Goal: Browse casually: Explore the website without a specific task or goal

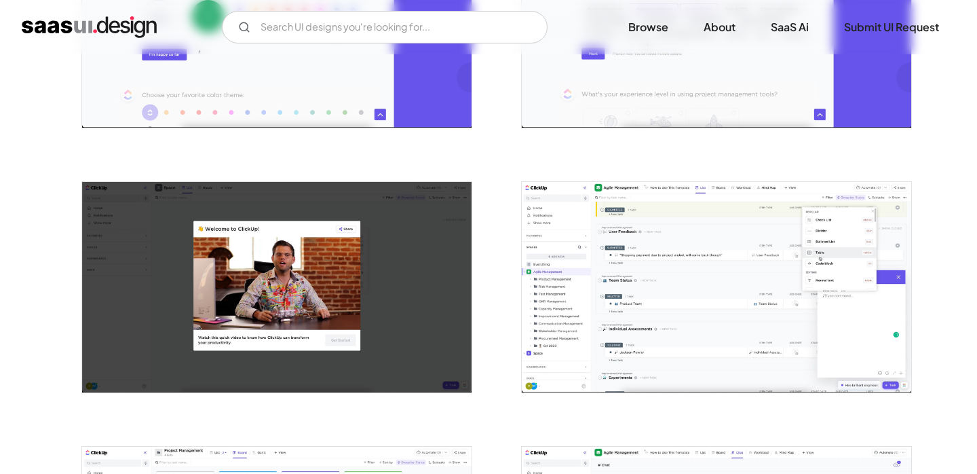
scroll to position [928, 0]
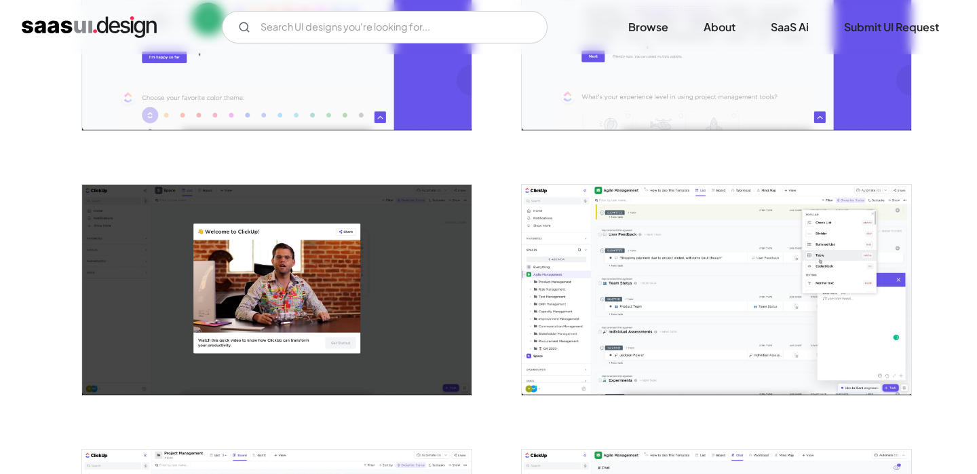
click at [582, 282] on img "open lightbox" at bounding box center [717, 290] width 390 height 210
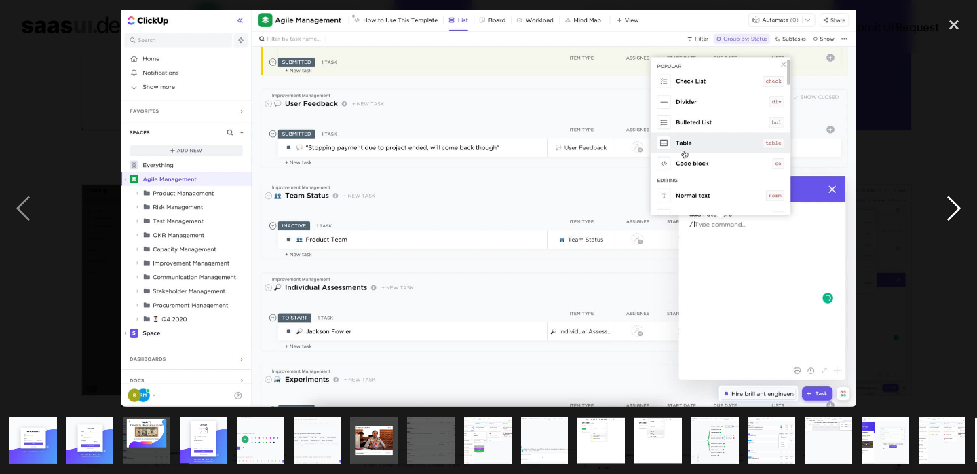
click at [958, 277] on div "next image" at bounding box center [954, 209] width 46 height 398
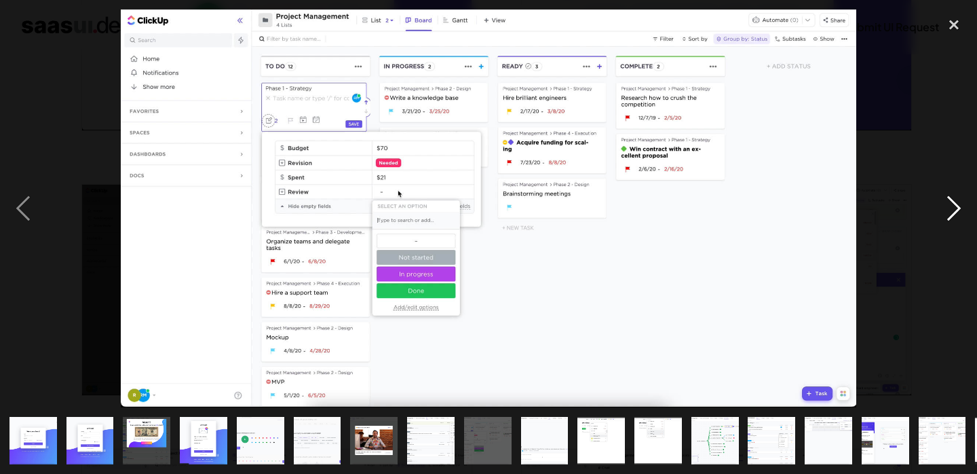
click at [956, 219] on div "next image" at bounding box center [954, 209] width 46 height 398
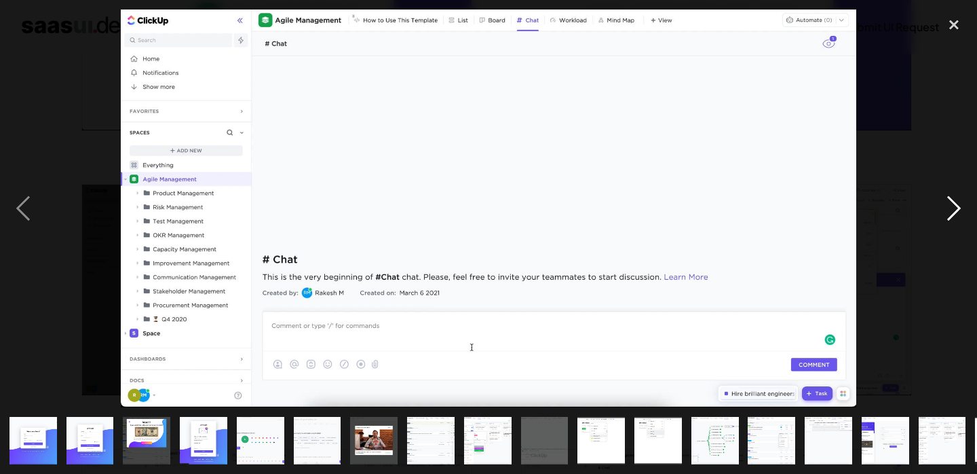
click at [956, 219] on div "next image" at bounding box center [954, 209] width 46 height 398
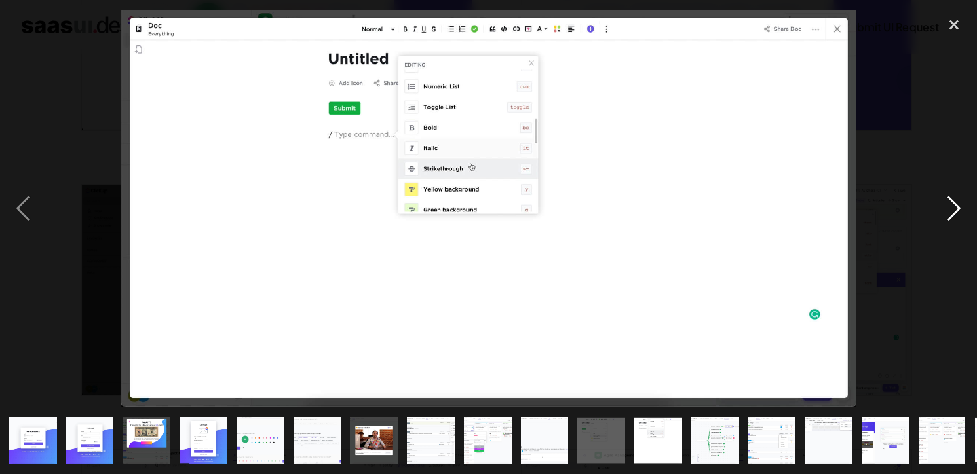
click at [956, 219] on div "next image" at bounding box center [954, 209] width 46 height 398
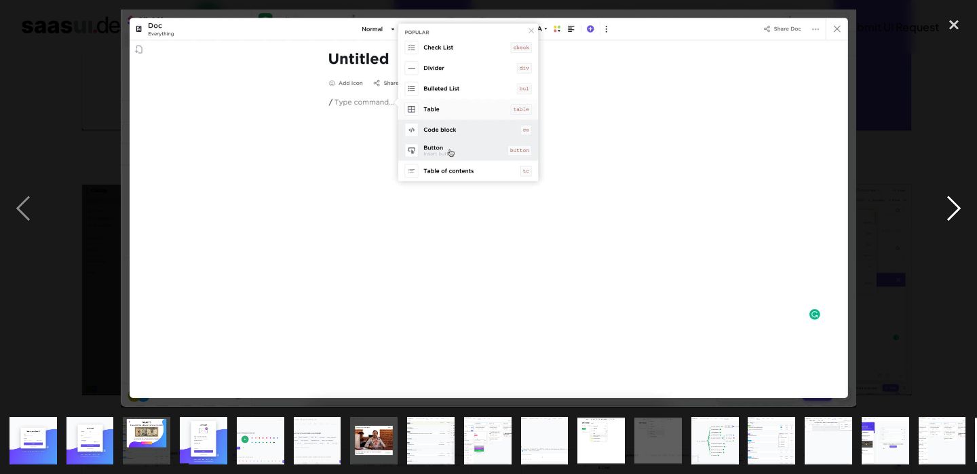
click at [956, 219] on div "next image" at bounding box center [954, 209] width 46 height 398
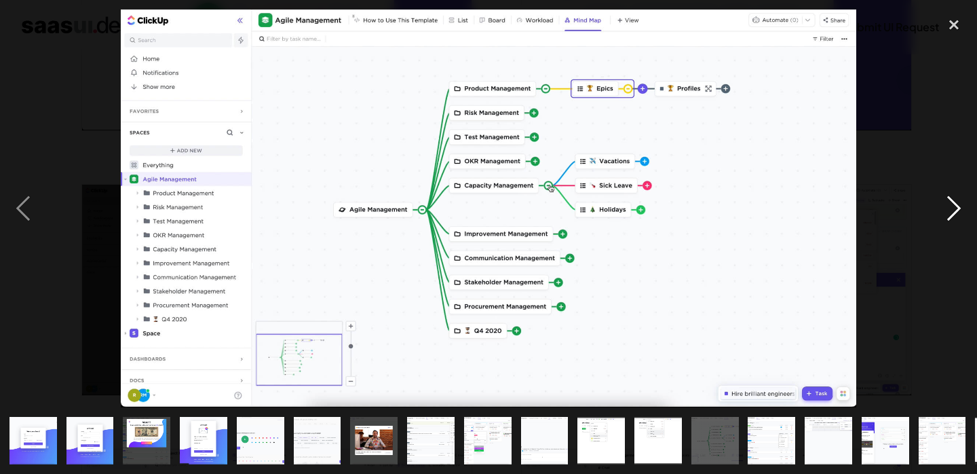
click at [947, 224] on div "next image" at bounding box center [954, 209] width 46 height 398
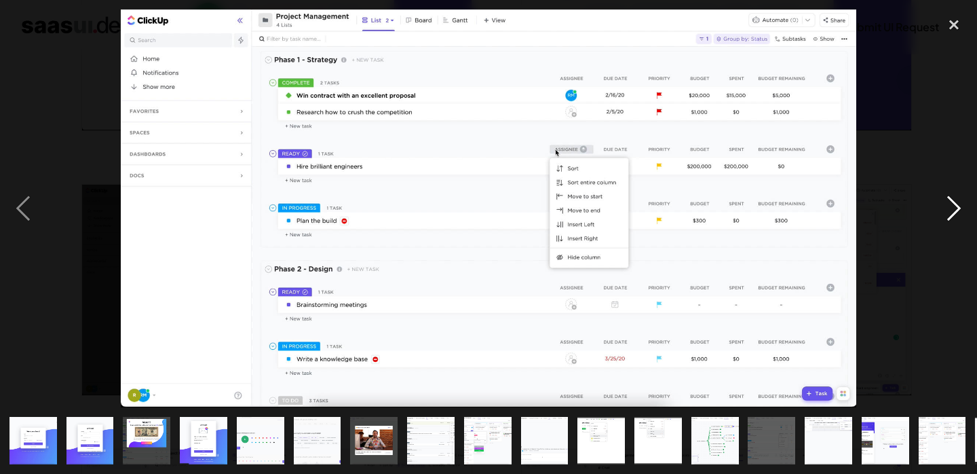
click at [947, 223] on div "next image" at bounding box center [954, 209] width 46 height 398
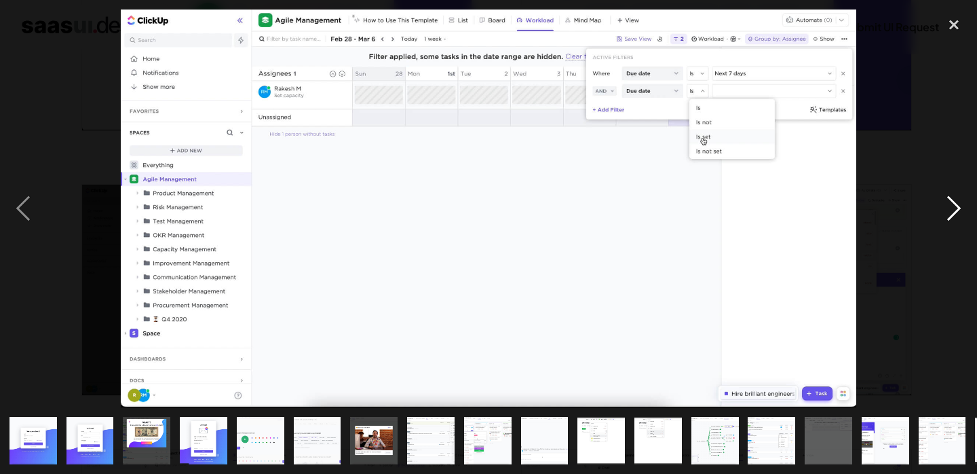
click at [947, 223] on div "next image" at bounding box center [954, 209] width 46 height 398
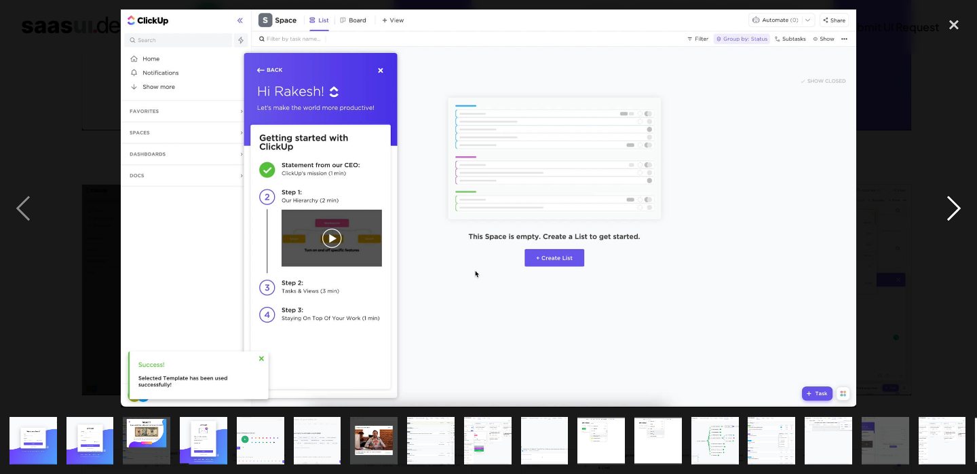
click at [947, 223] on div "next image" at bounding box center [954, 209] width 46 height 398
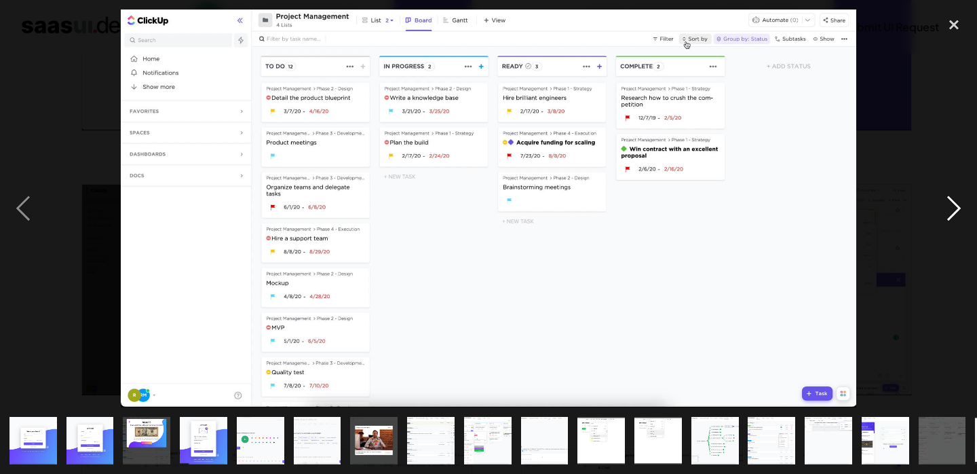
click at [947, 223] on div "next image" at bounding box center [954, 209] width 46 height 398
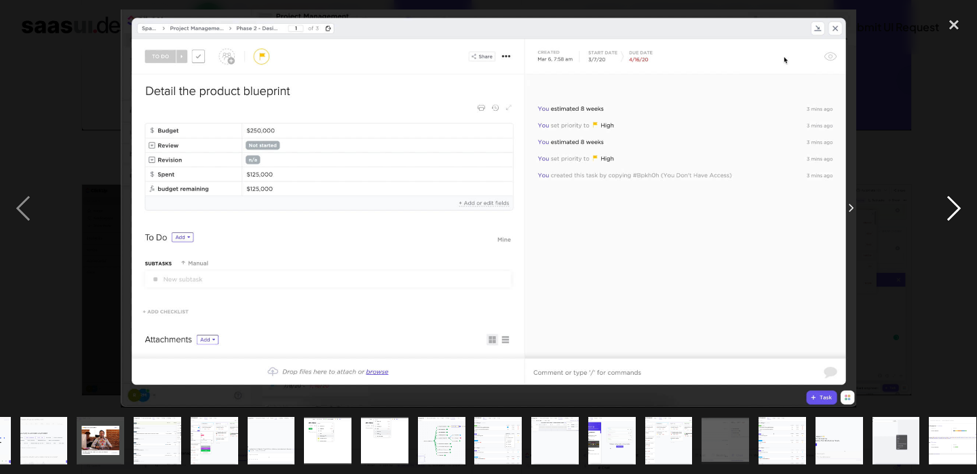
scroll to position [0, 282]
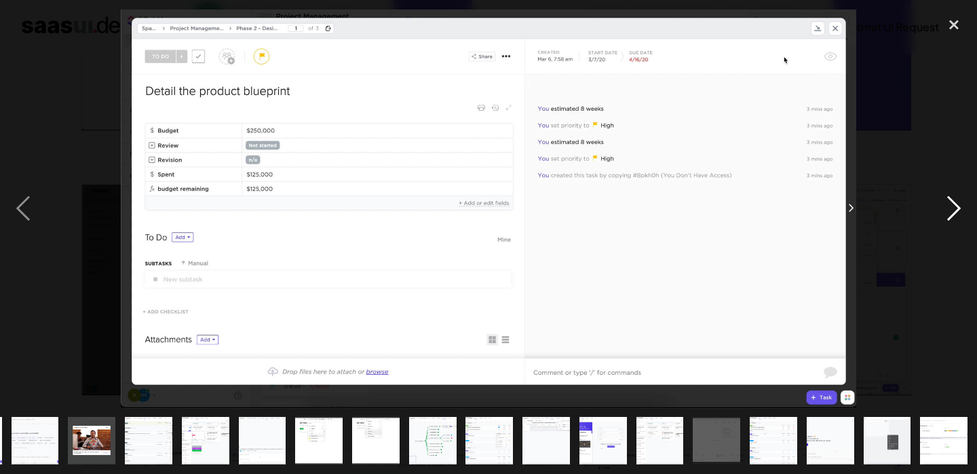
click at [934, 268] on div "next image" at bounding box center [954, 209] width 46 height 398
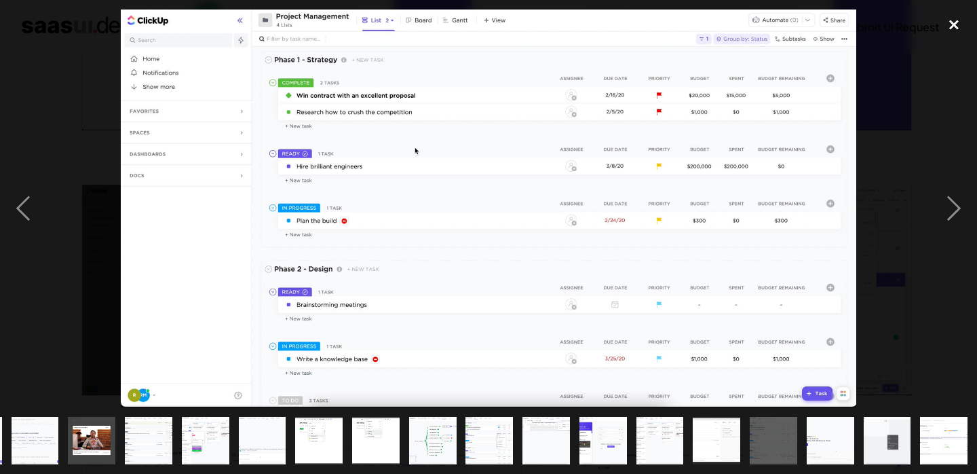
click at [956, 31] on div "close lightbox" at bounding box center [954, 25] width 46 height 30
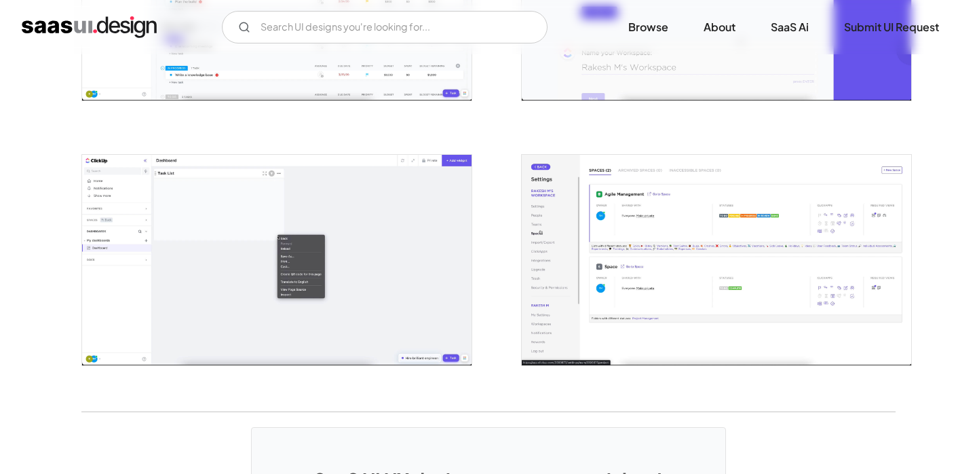
scroll to position [2882, 0]
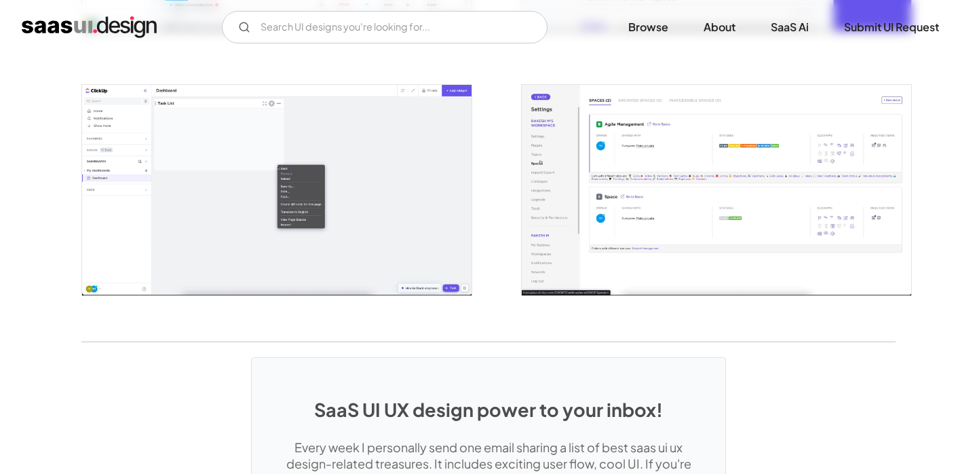
click at [686, 182] on img "open lightbox" at bounding box center [717, 190] width 390 height 210
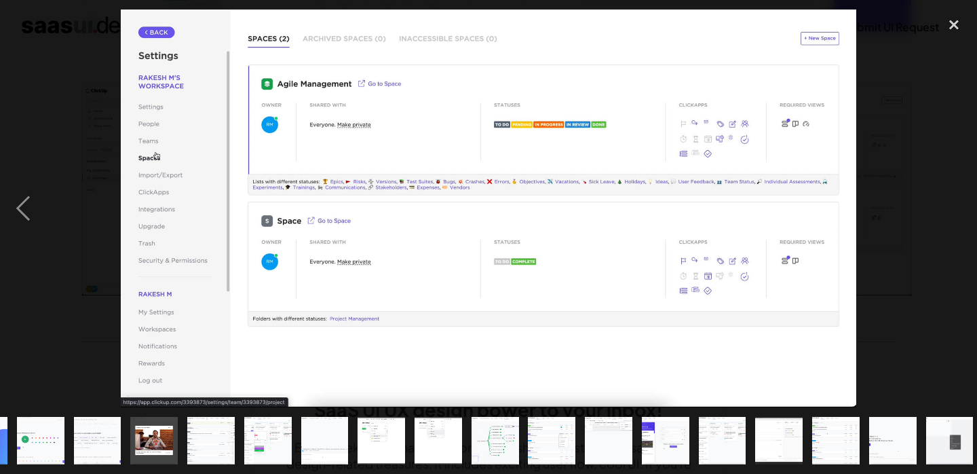
scroll to position [0, 282]
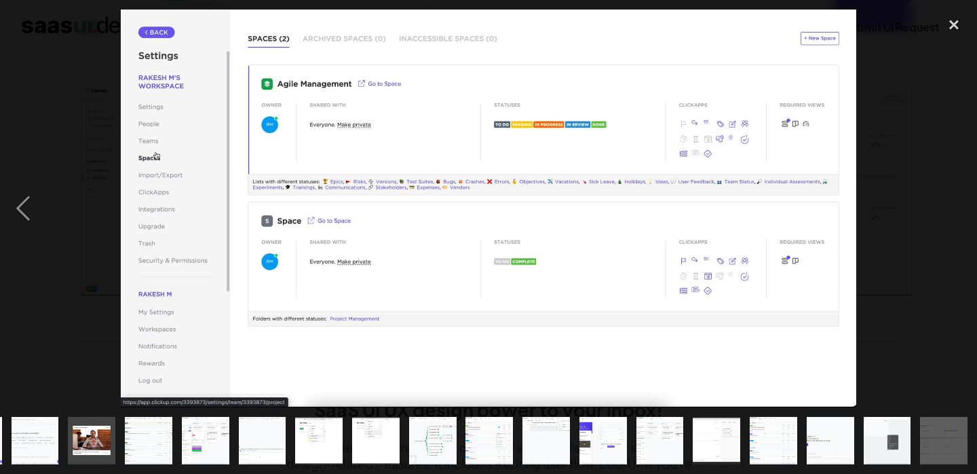
click at [907, 202] on div at bounding box center [488, 209] width 977 height 398
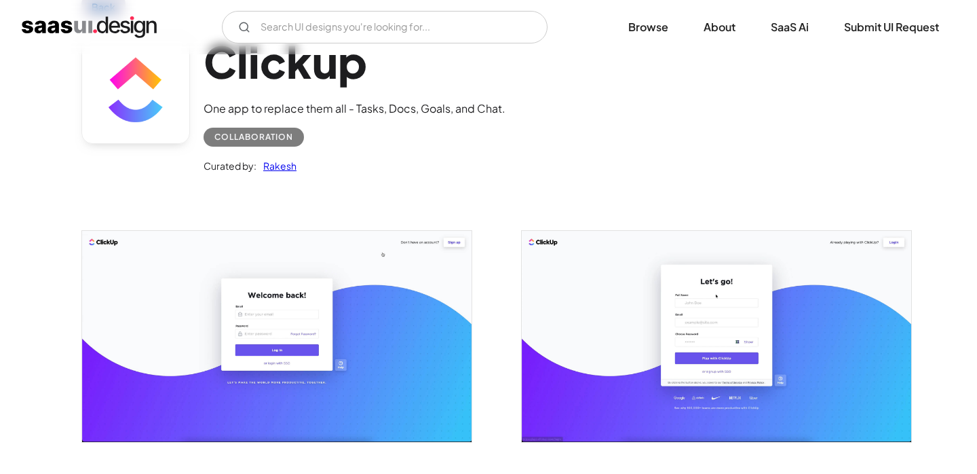
scroll to position [0, 0]
